Goal: Task Accomplishment & Management: Use online tool/utility

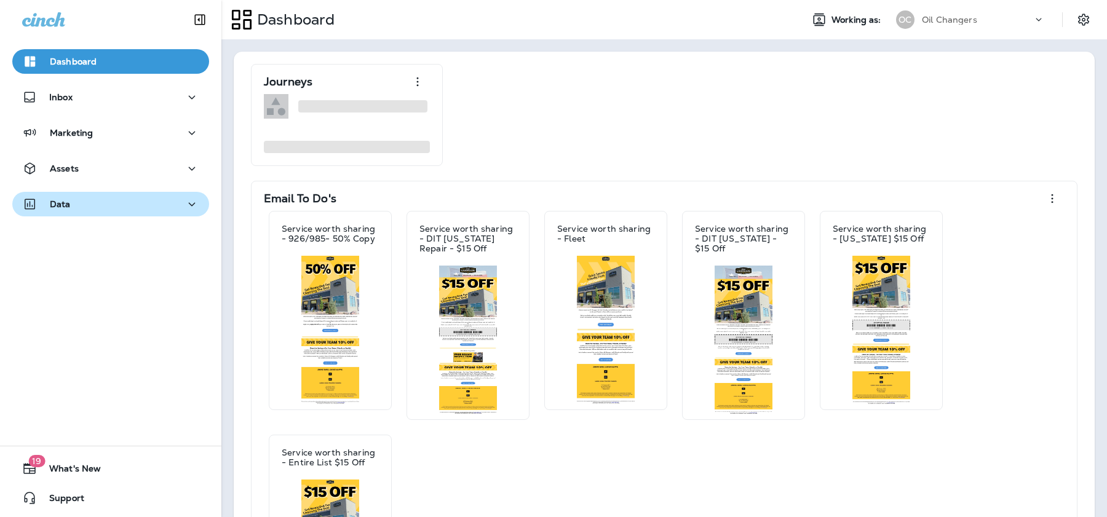
click at [117, 206] on div "Data" at bounding box center [110, 204] width 177 height 15
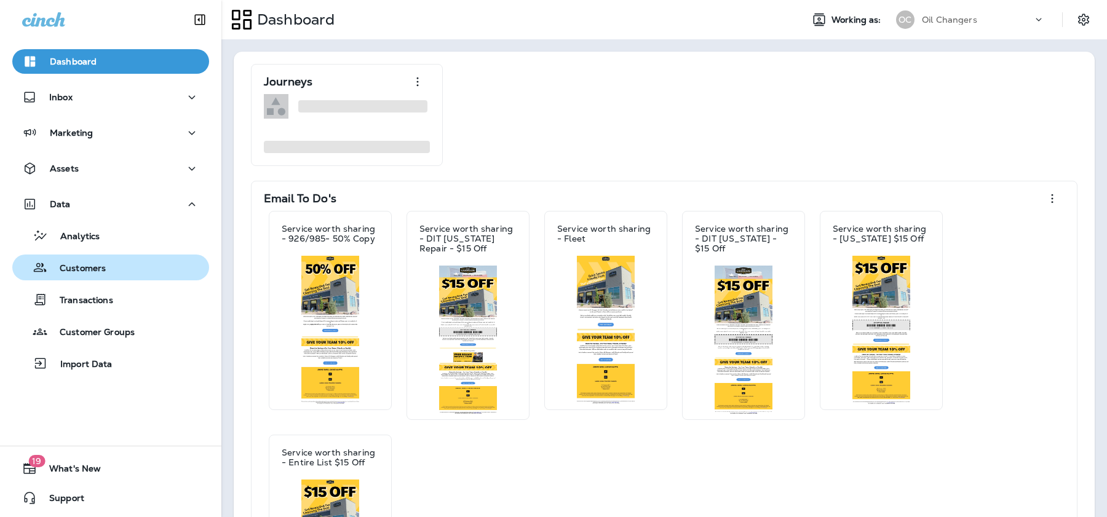
click at [103, 272] on p "Customers" at bounding box center [76, 269] width 58 height 12
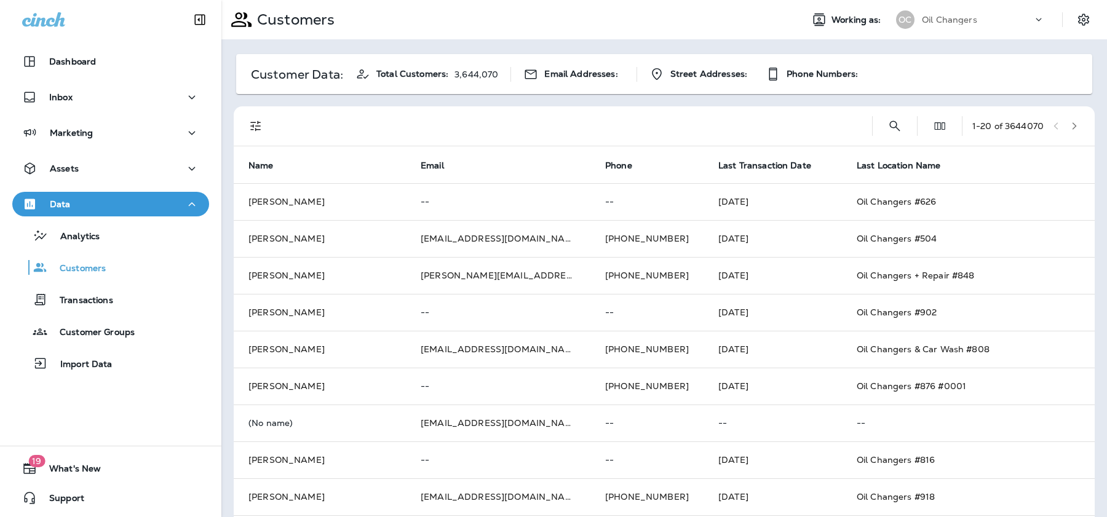
click at [918, 125] on div "1 - 20 of 3644070" at bounding box center [667, 125] width 846 height 39
click at [897, 125] on icon "Search Customers" at bounding box center [895, 126] width 15 height 15
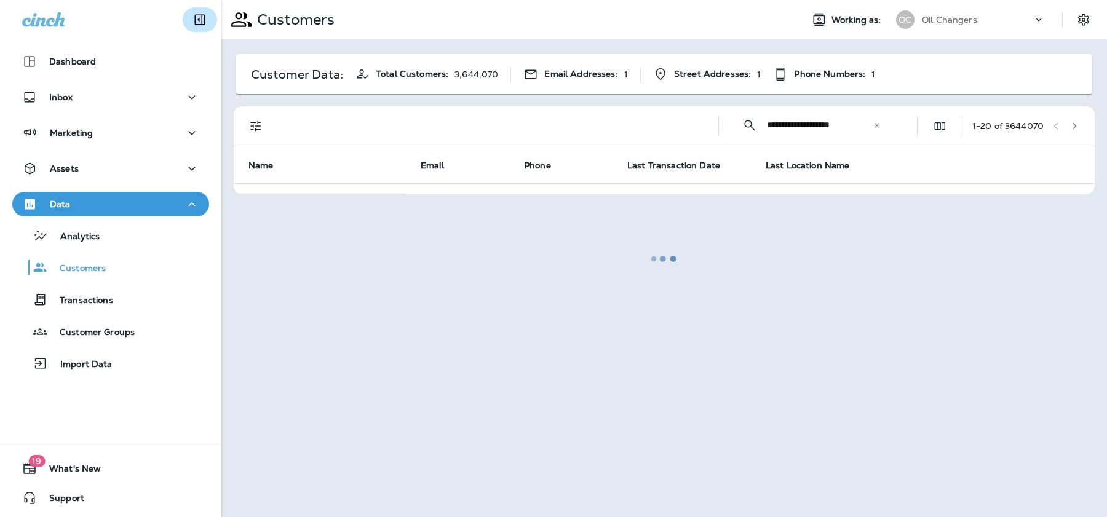
type input "**********"
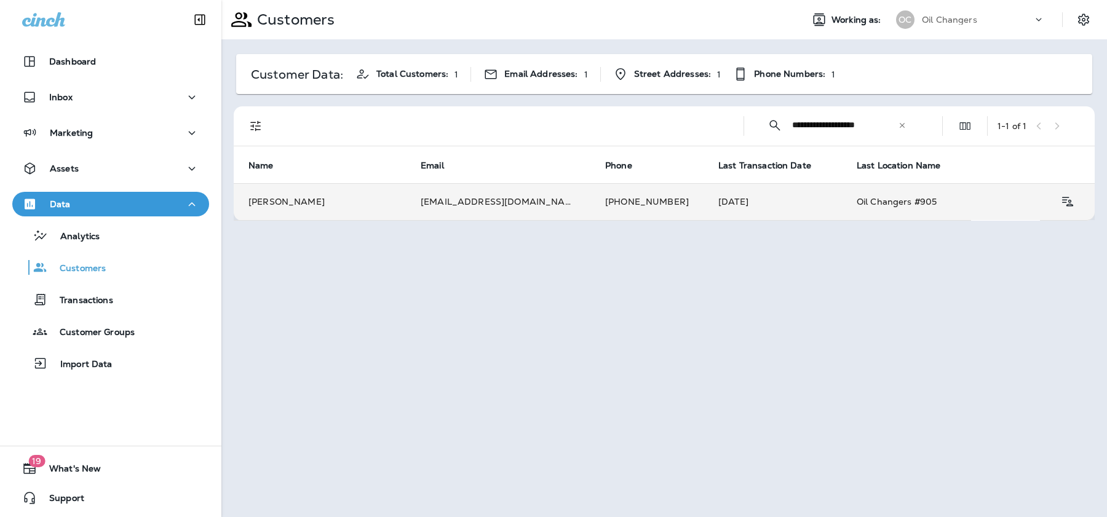
click at [487, 195] on td "[EMAIL_ADDRESS][DOMAIN_NAME]" at bounding box center [498, 201] width 185 height 37
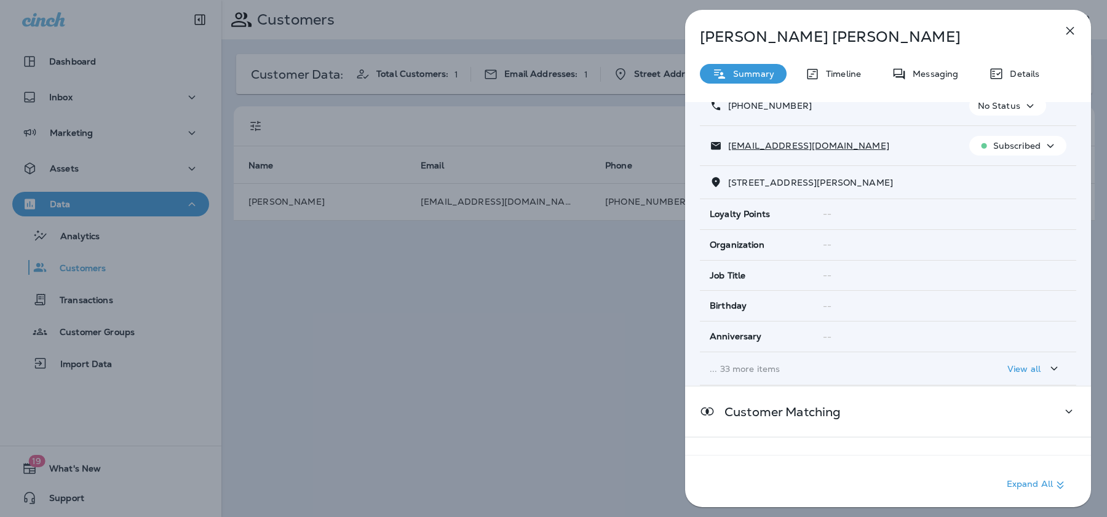
scroll to position [100, 0]
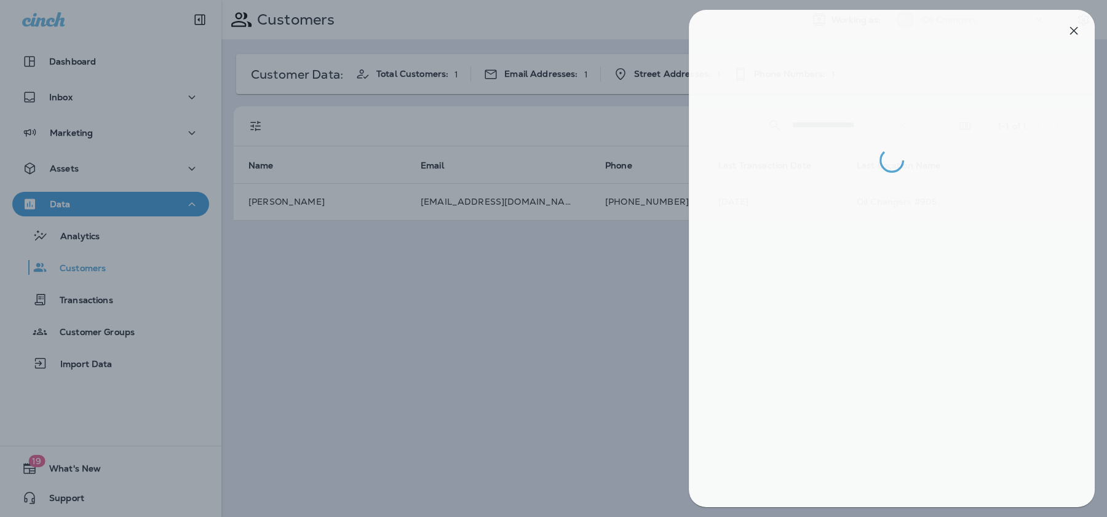
click at [611, 311] on div at bounding box center [557, 258] width 1107 height 517
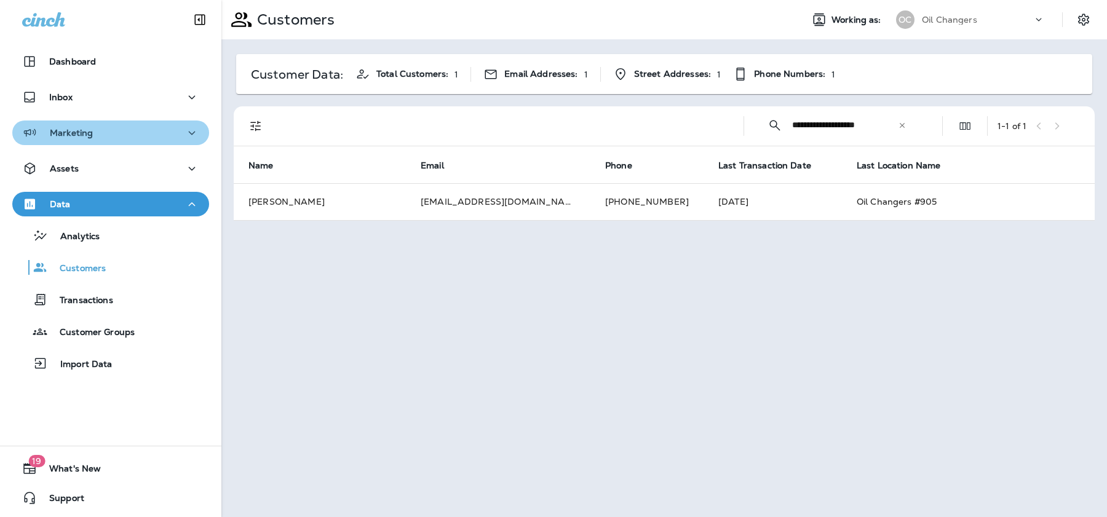
click at [101, 140] on div "Marketing" at bounding box center [110, 132] width 177 height 15
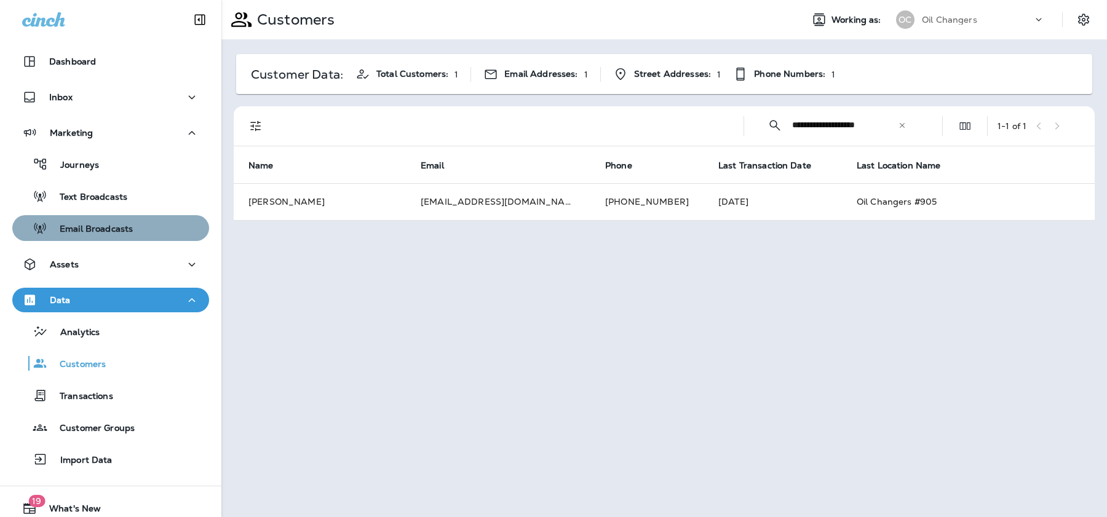
click at [97, 225] on p "Email Broadcasts" at bounding box center [90, 230] width 86 height 12
